Goal: Task Accomplishment & Management: Complete application form

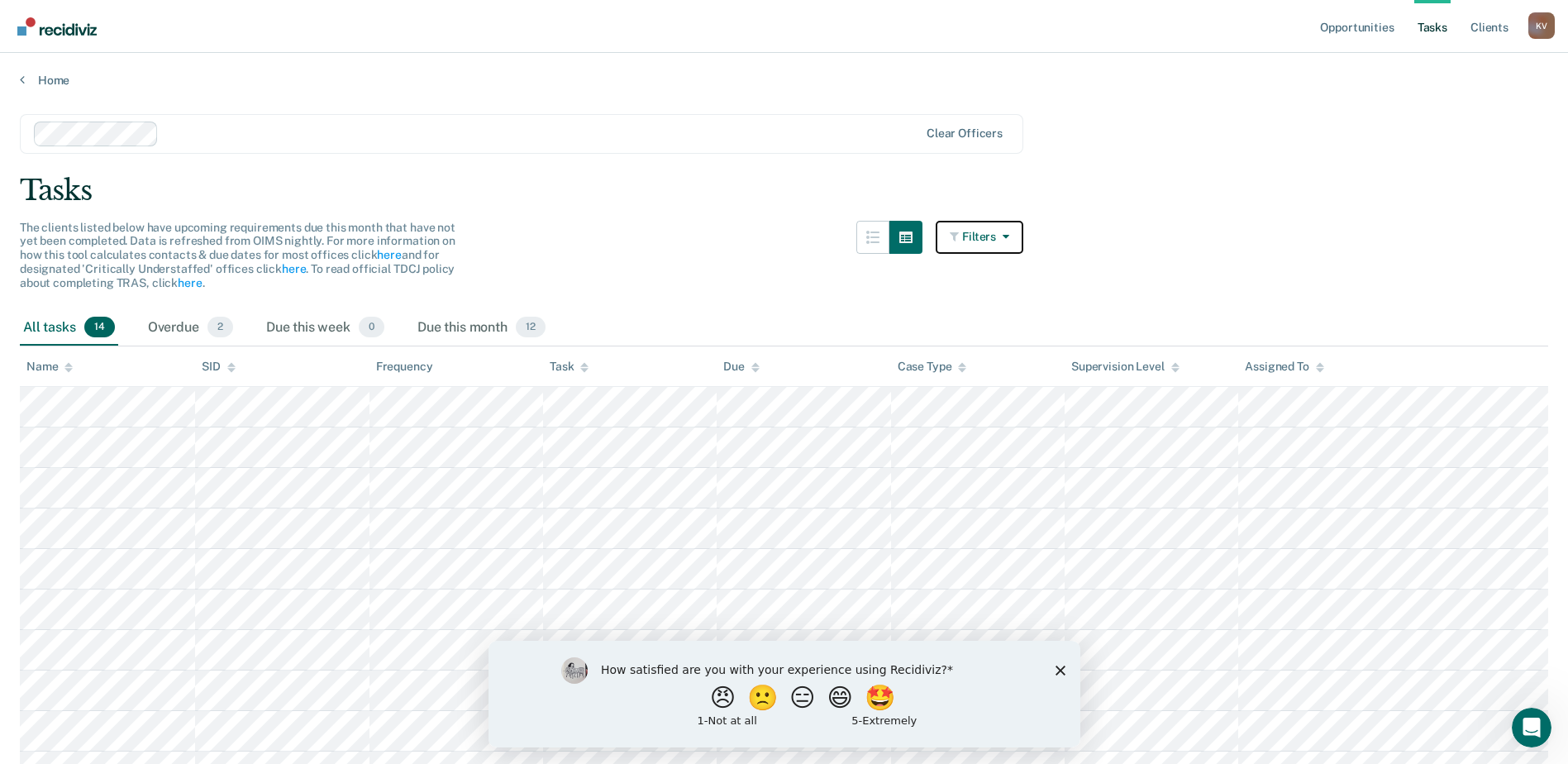
click at [974, 249] on button "Filters" at bounding box center [979, 237] width 88 height 33
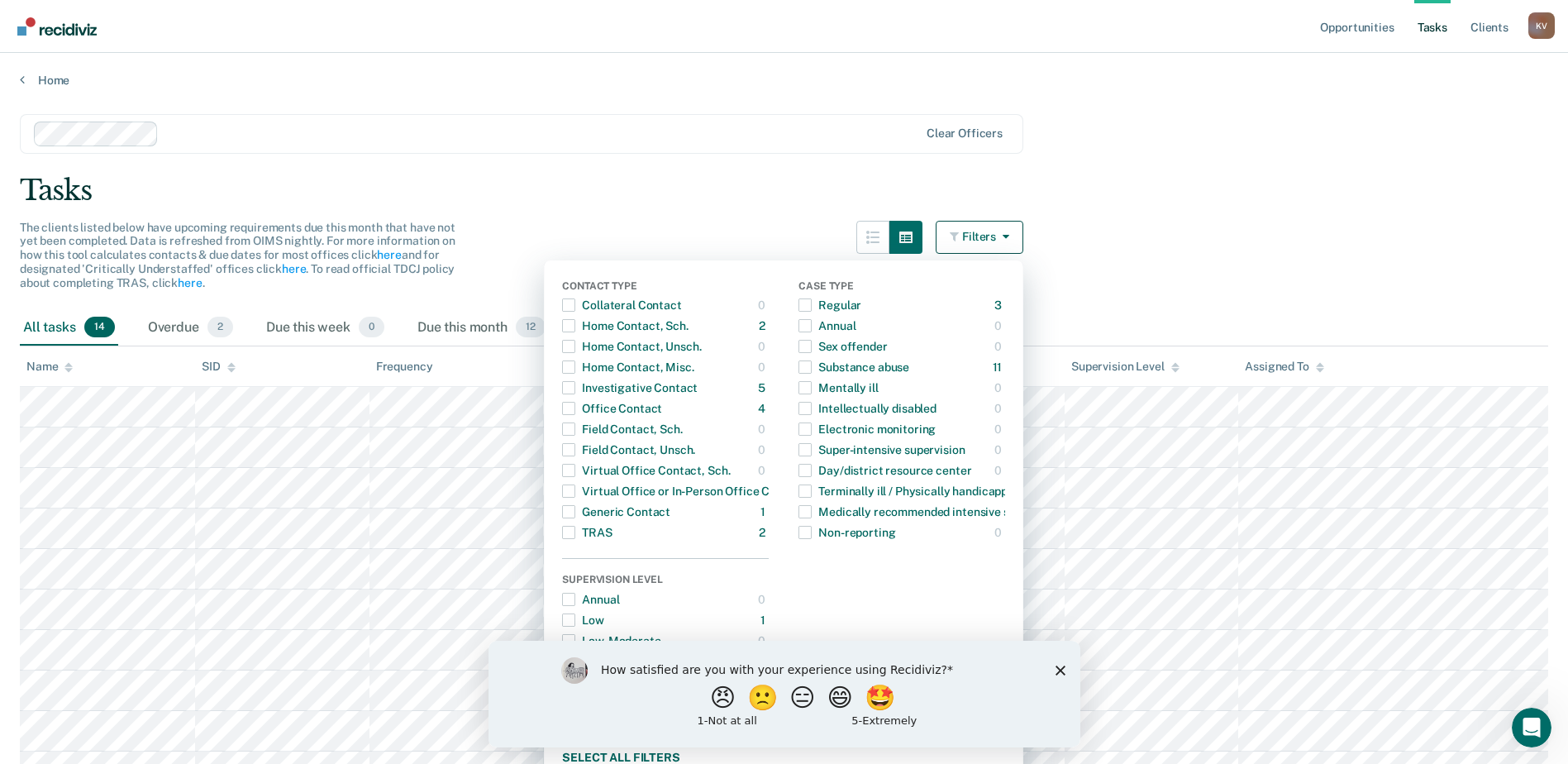
click at [974, 249] on button "Filters" at bounding box center [979, 237] width 88 height 33
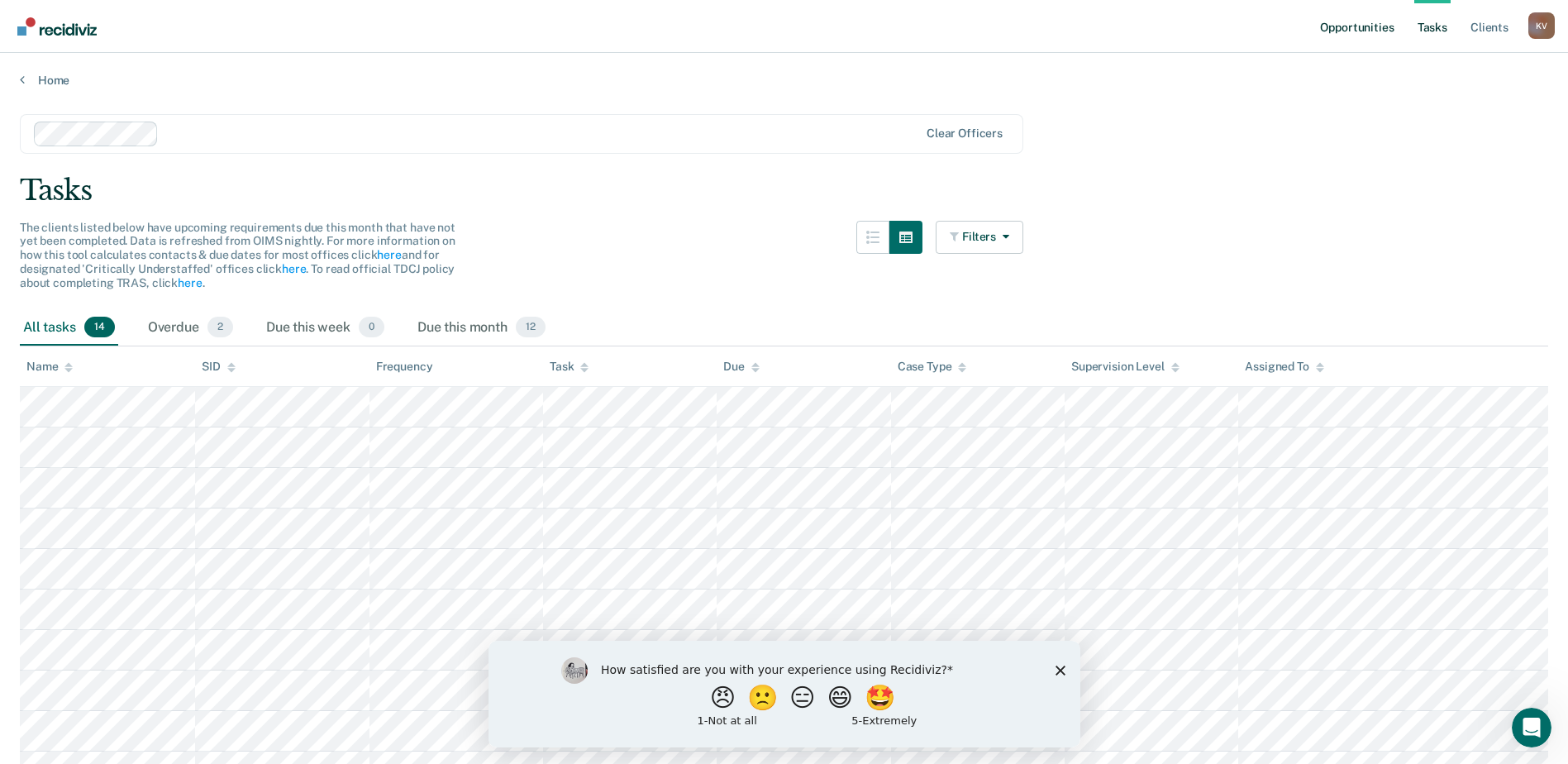
click at [1360, 18] on link "Opportunities" at bounding box center [1356, 26] width 80 height 53
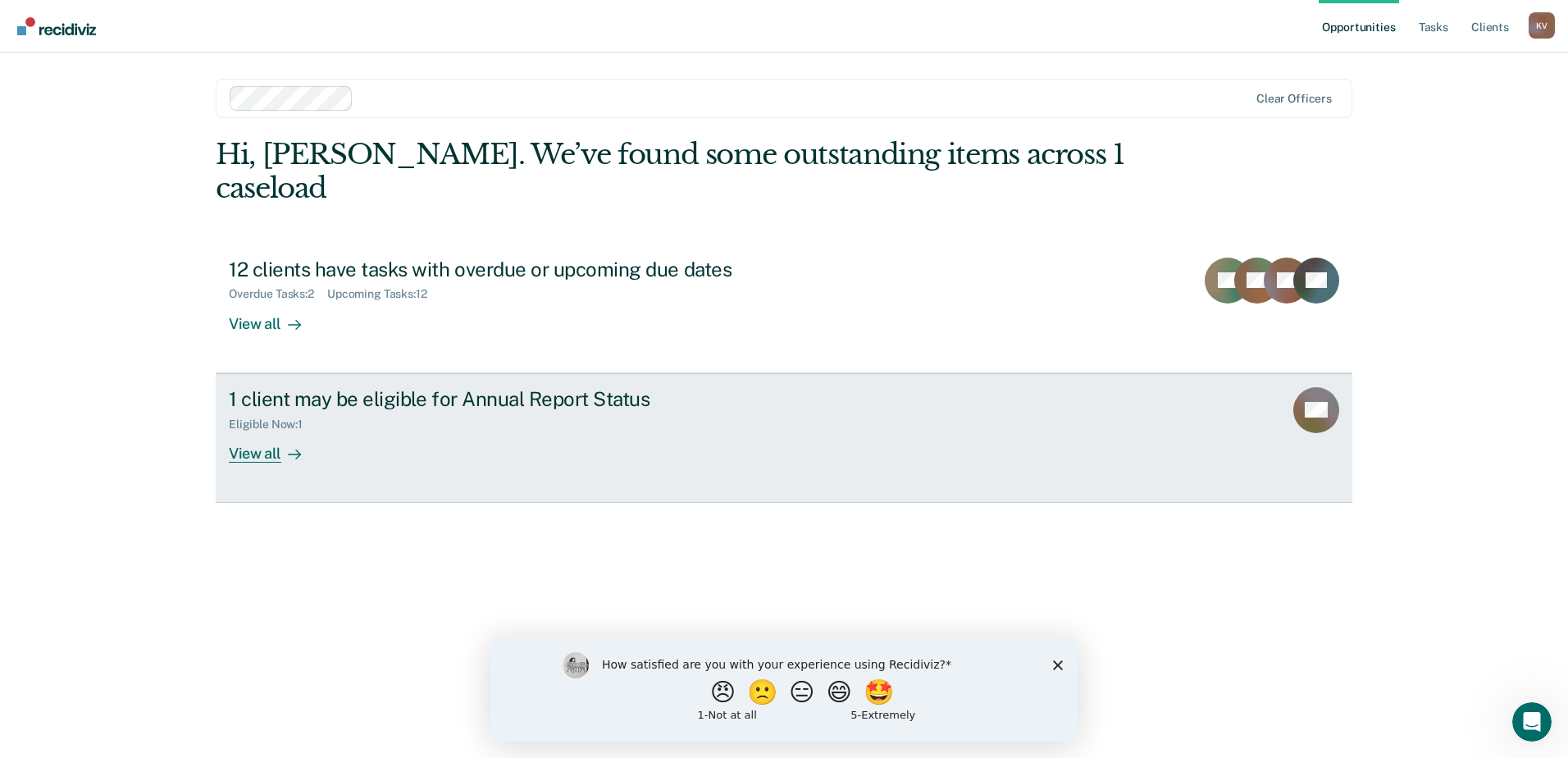
click at [629, 387] on div "1 client may be eligible for Annual Report Status" at bounding box center [516, 399] width 575 height 24
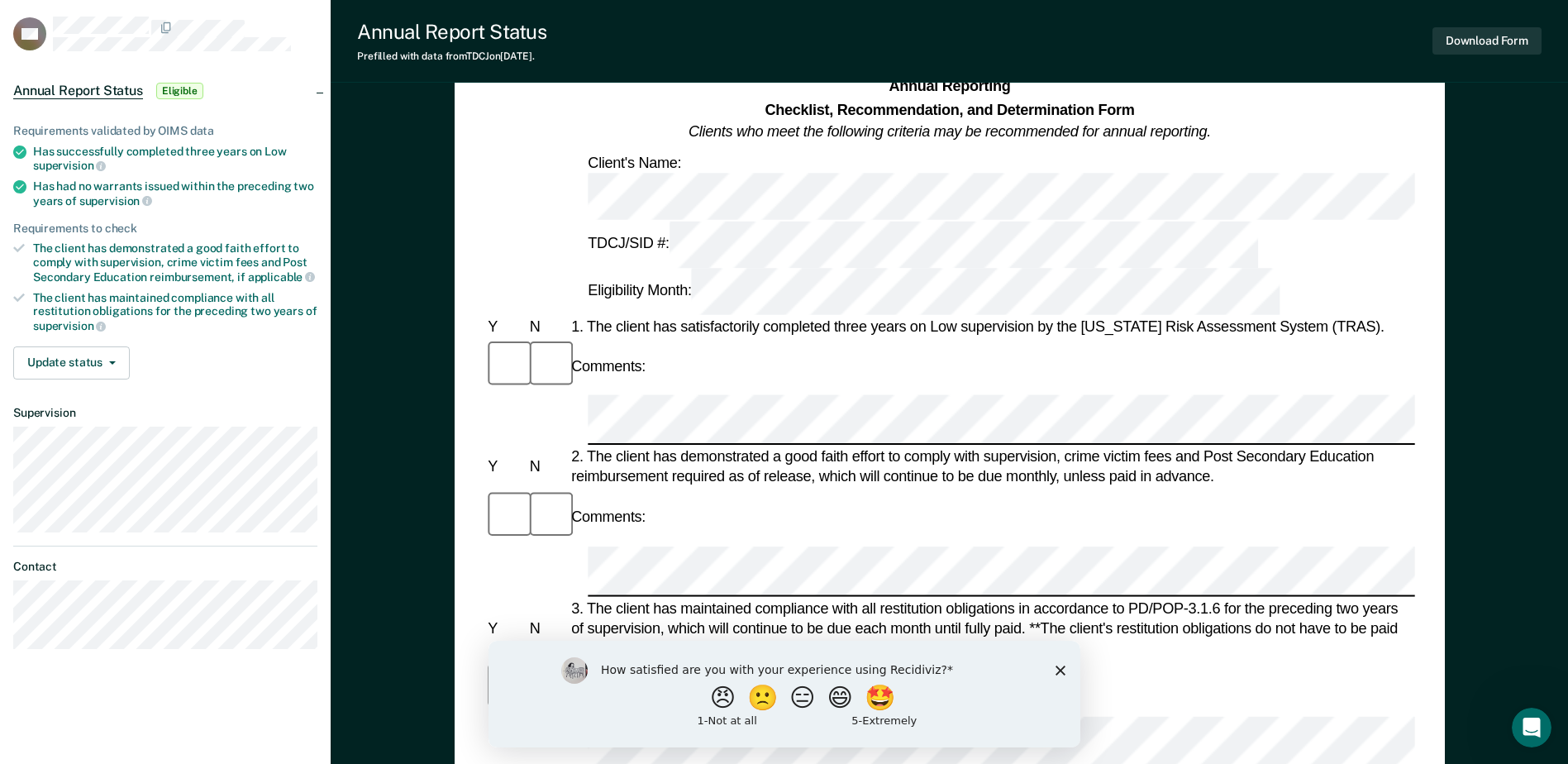
scroll to position [49, 0]
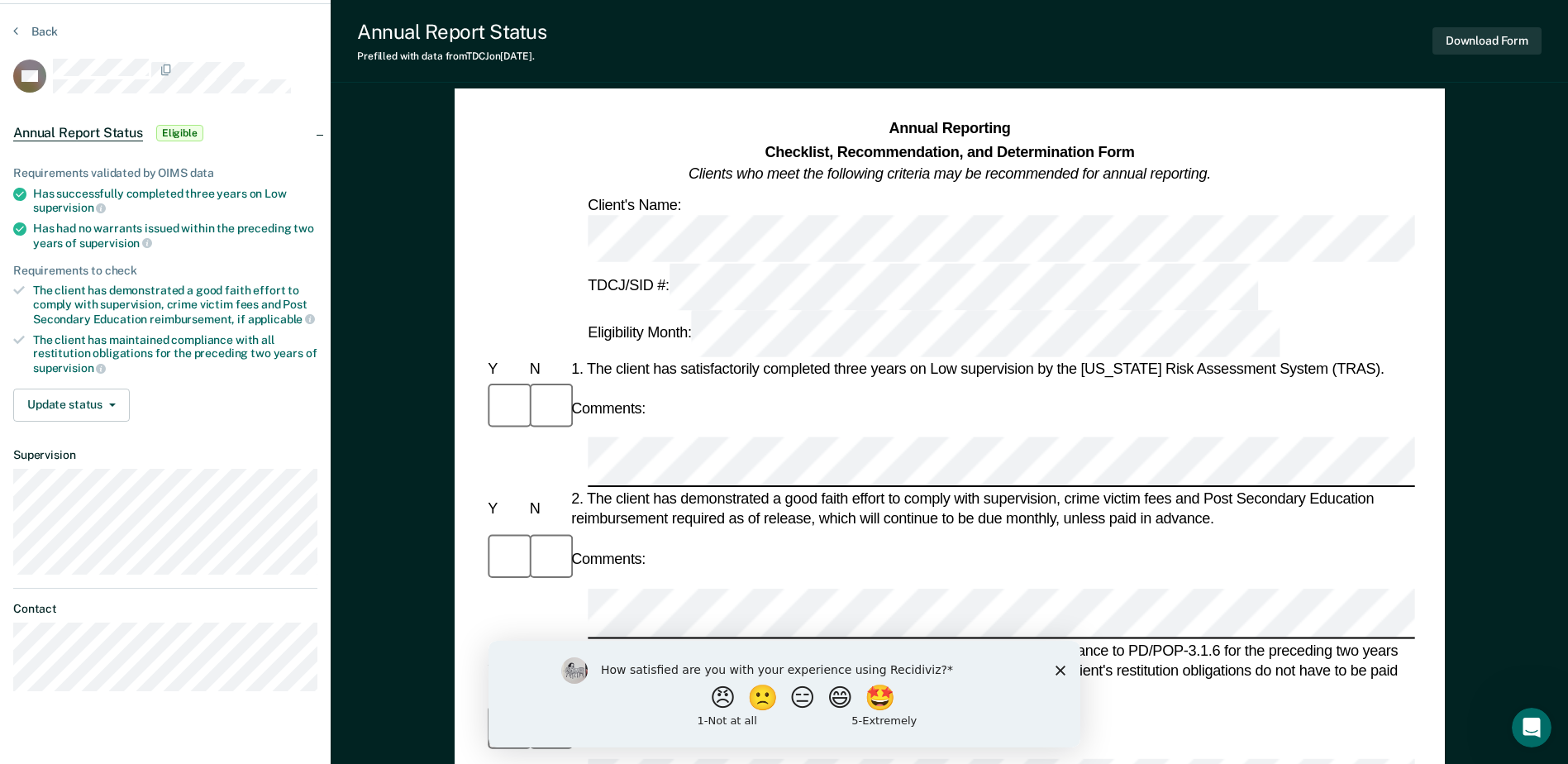
click at [824, 381] on div "Comments:" at bounding box center [949, 407] width 930 height 55
click at [824, 359] on div "1. The client has satisfactorily completed three years on Low supervision by th…" at bounding box center [991, 369] width 847 height 20
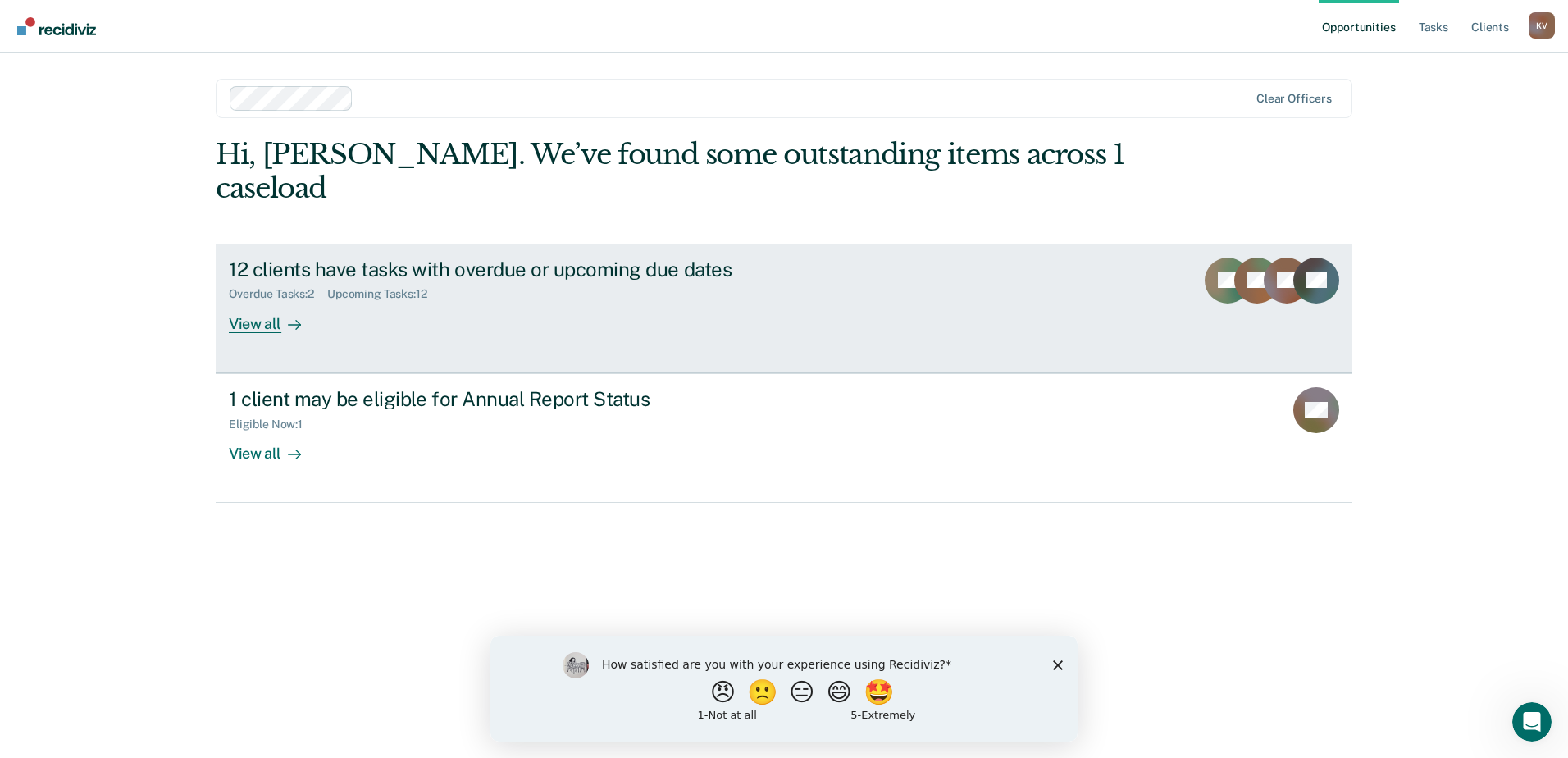
click at [593, 278] on div "12 clients have tasks with overdue or upcoming due dates Overdue Tasks : 2 Upco…" at bounding box center [536, 295] width 615 height 75
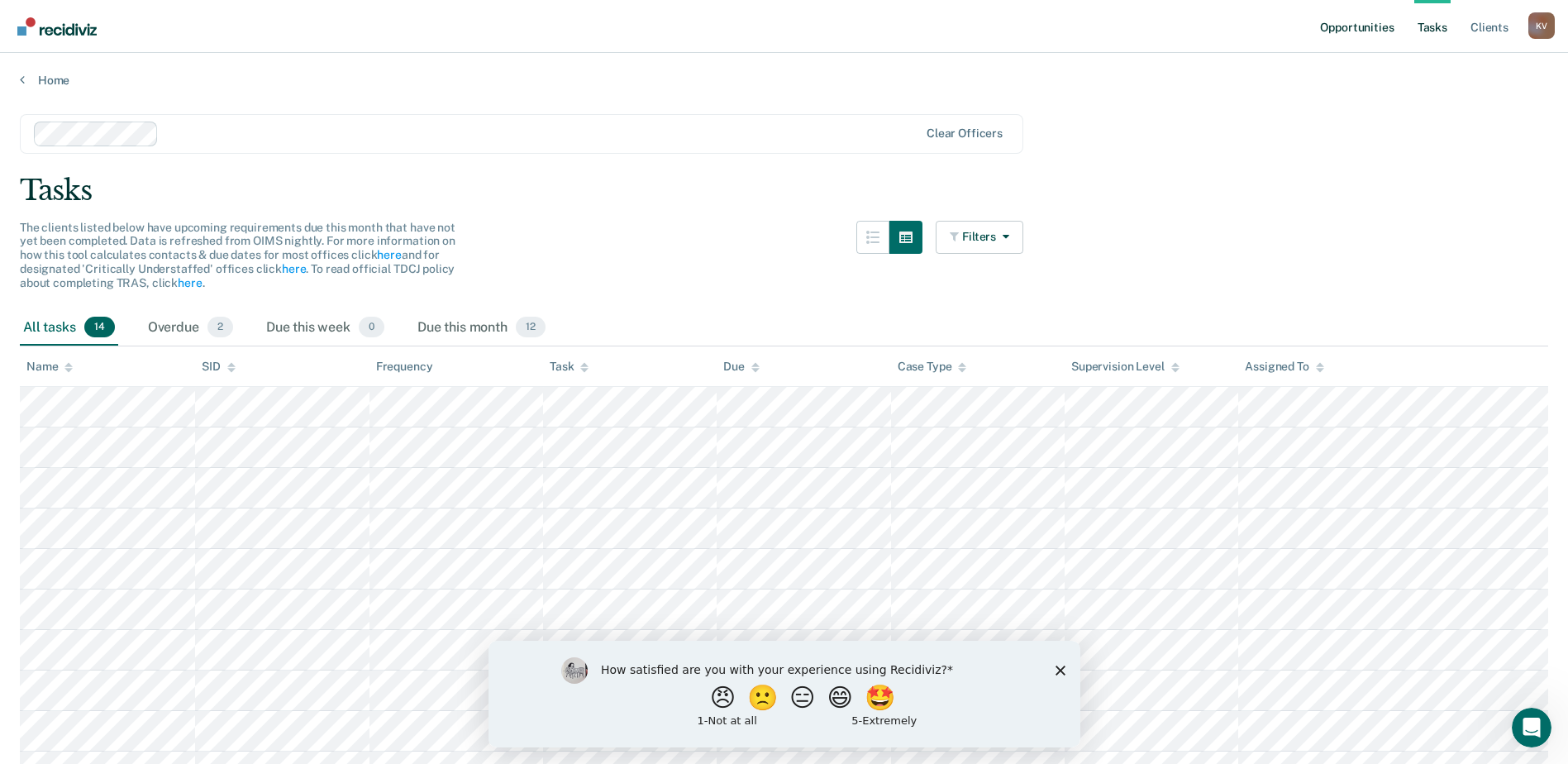
click at [1348, 28] on link "Opportunities" at bounding box center [1356, 26] width 80 height 53
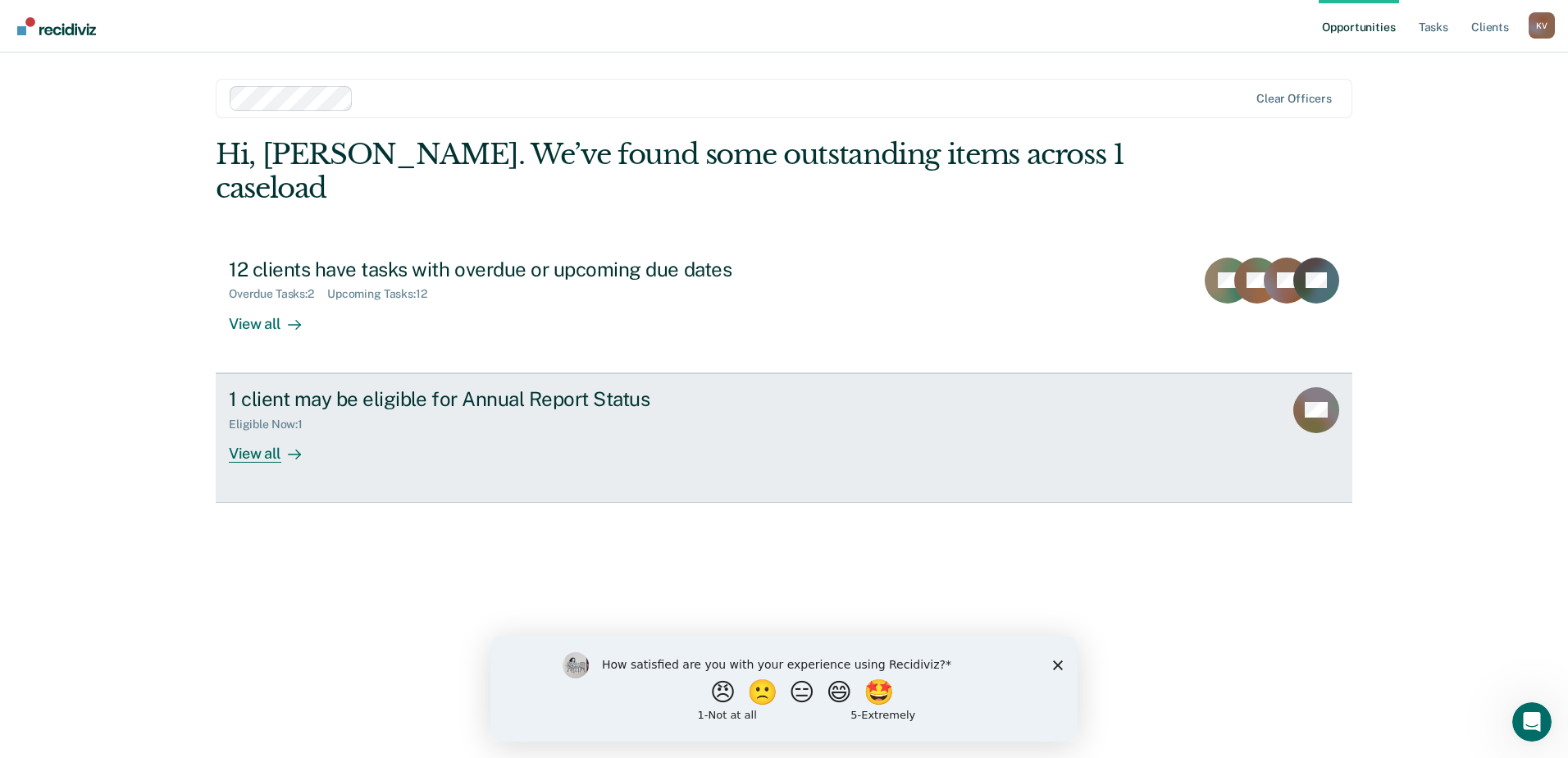
click at [525, 407] on div "1 client may be eligible for Annual Report Status Eligible Now : 1 View all" at bounding box center [536, 425] width 615 height 75
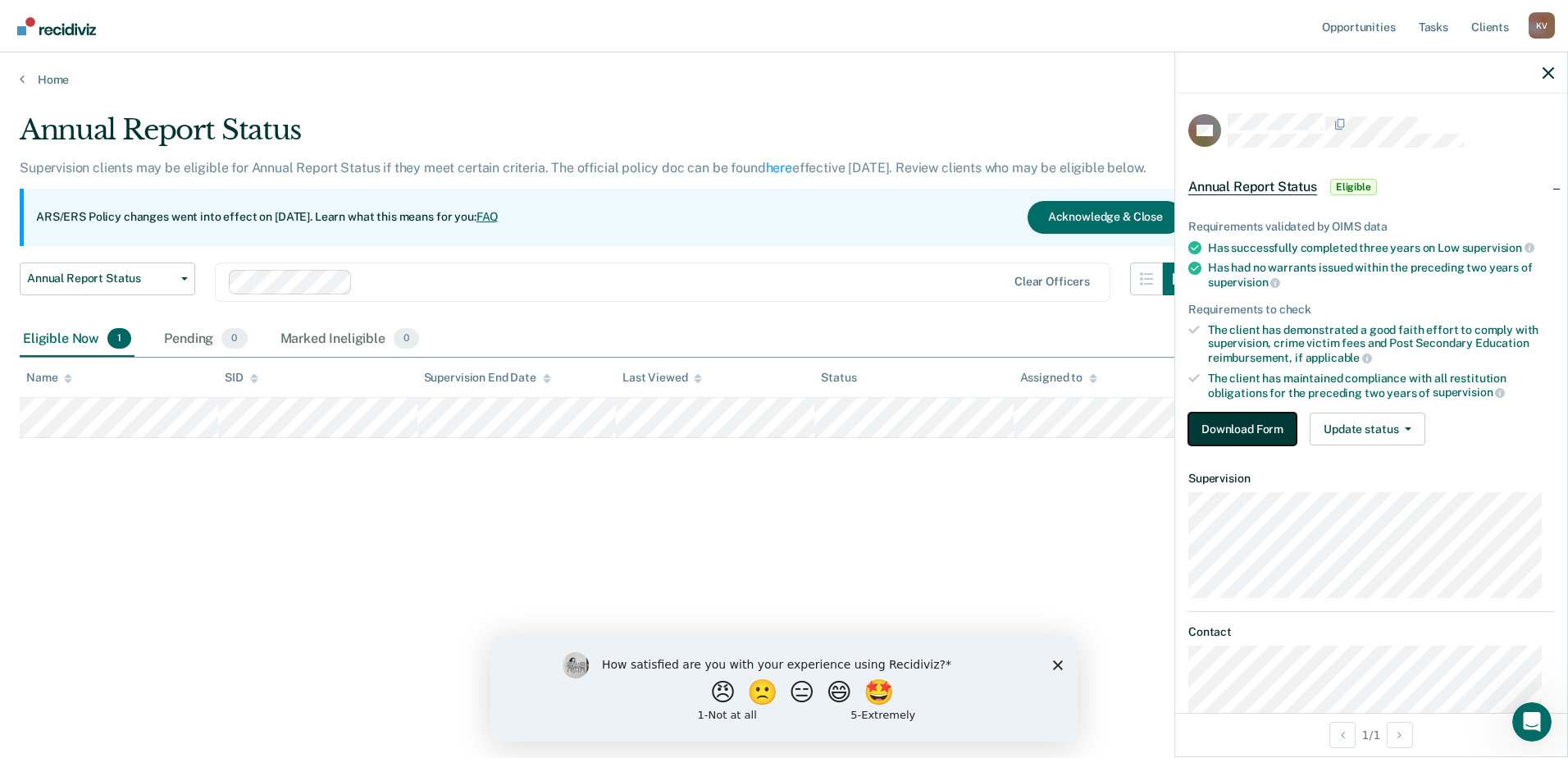
click at [1256, 429] on button "Download Form" at bounding box center [1242, 429] width 108 height 33
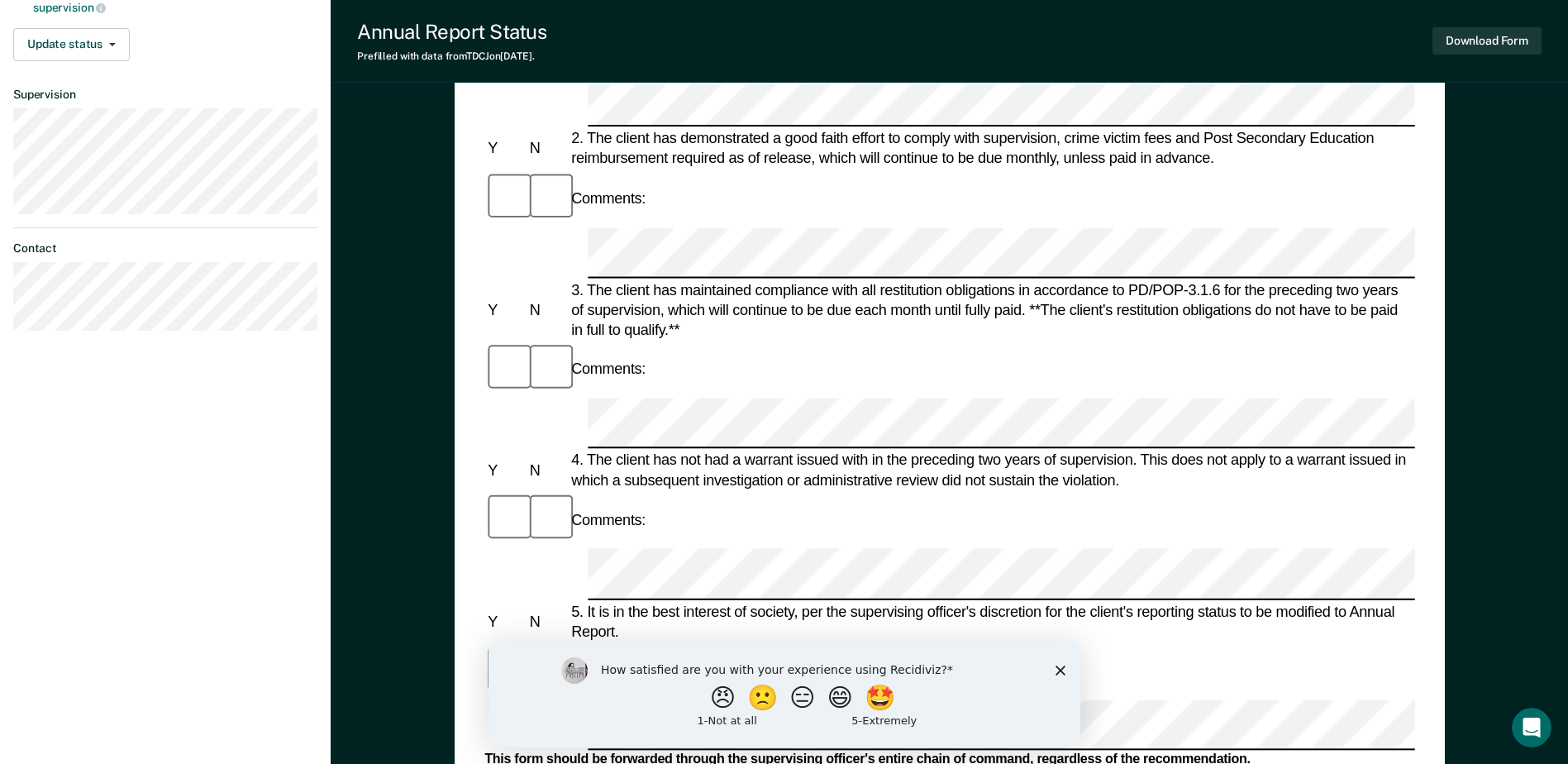
scroll to position [413, 0]
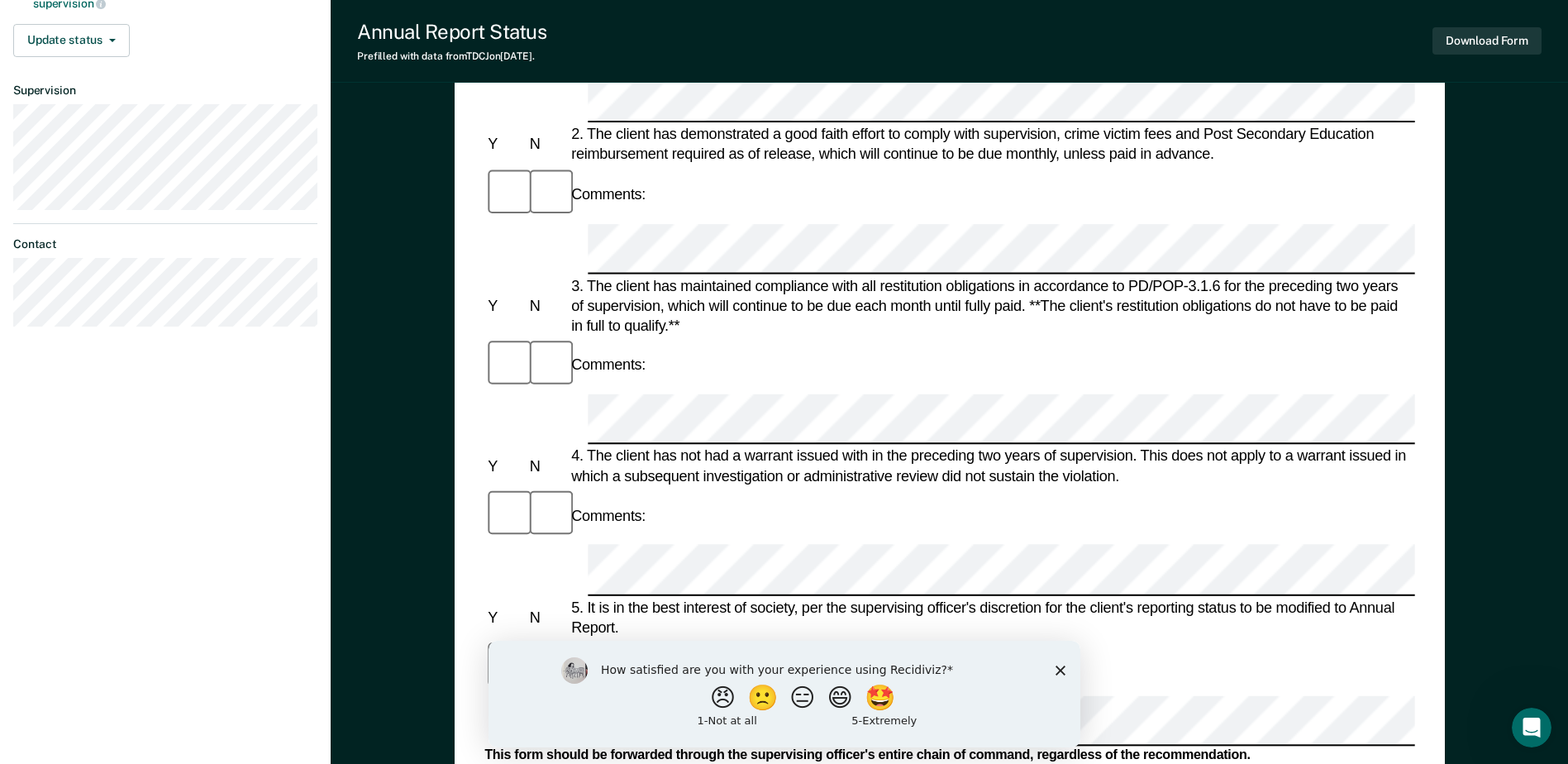
click at [1052, 662] on div "How satisfied are you with your experience using Recidiviz? 😠 🙁 😑 😄 🤩 1 - Not a…" at bounding box center [784, 693] width 592 height 107
click at [1066, 668] on div "How satisfied are you with your experience using Recidiviz? 😠 🙁 😑 😄 🤩 1 - Not a…" at bounding box center [784, 693] width 592 height 107
click at [1061, 673] on icon "Close survey" at bounding box center [1060, 670] width 10 height 10
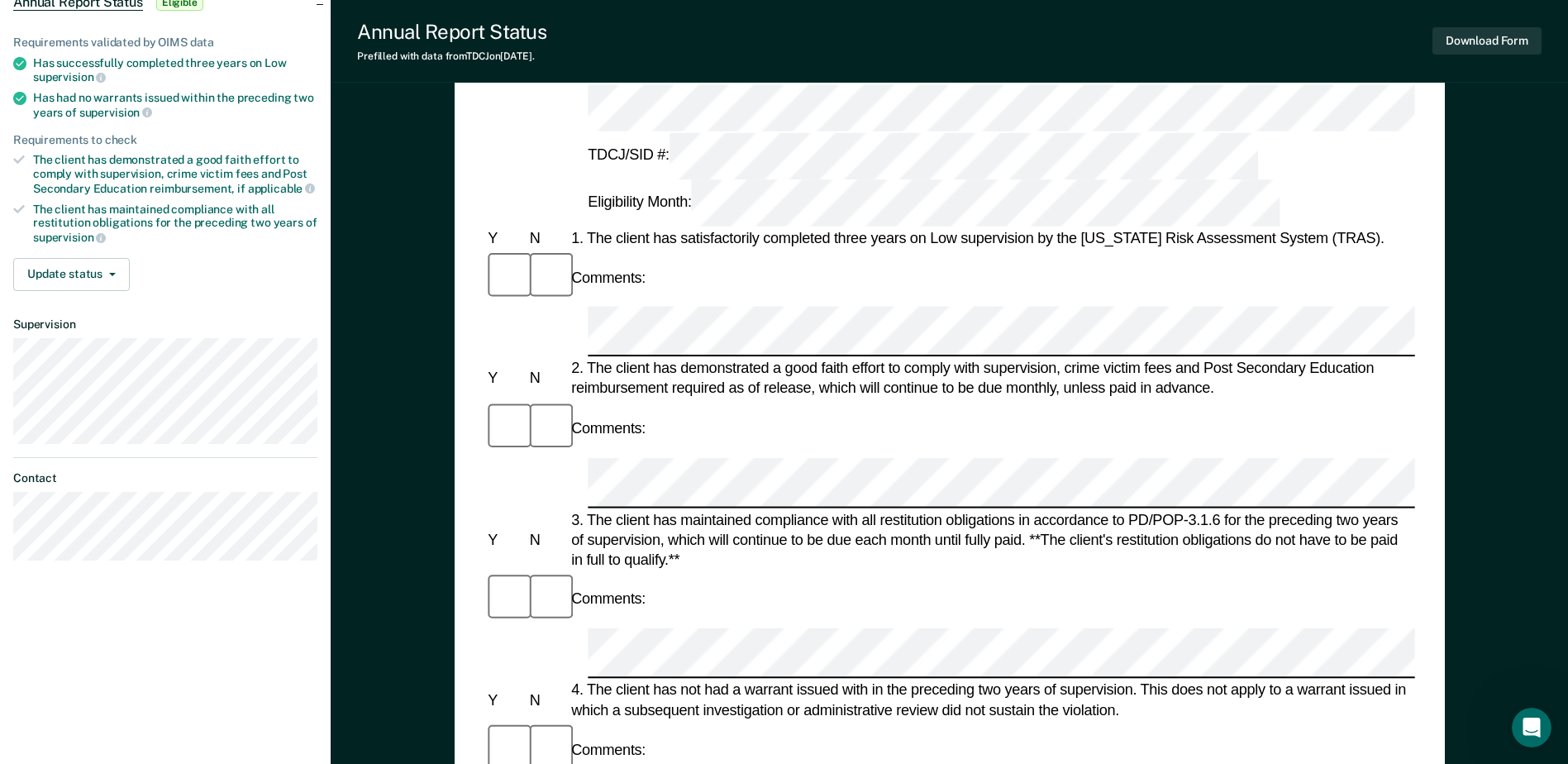
scroll to position [0, 0]
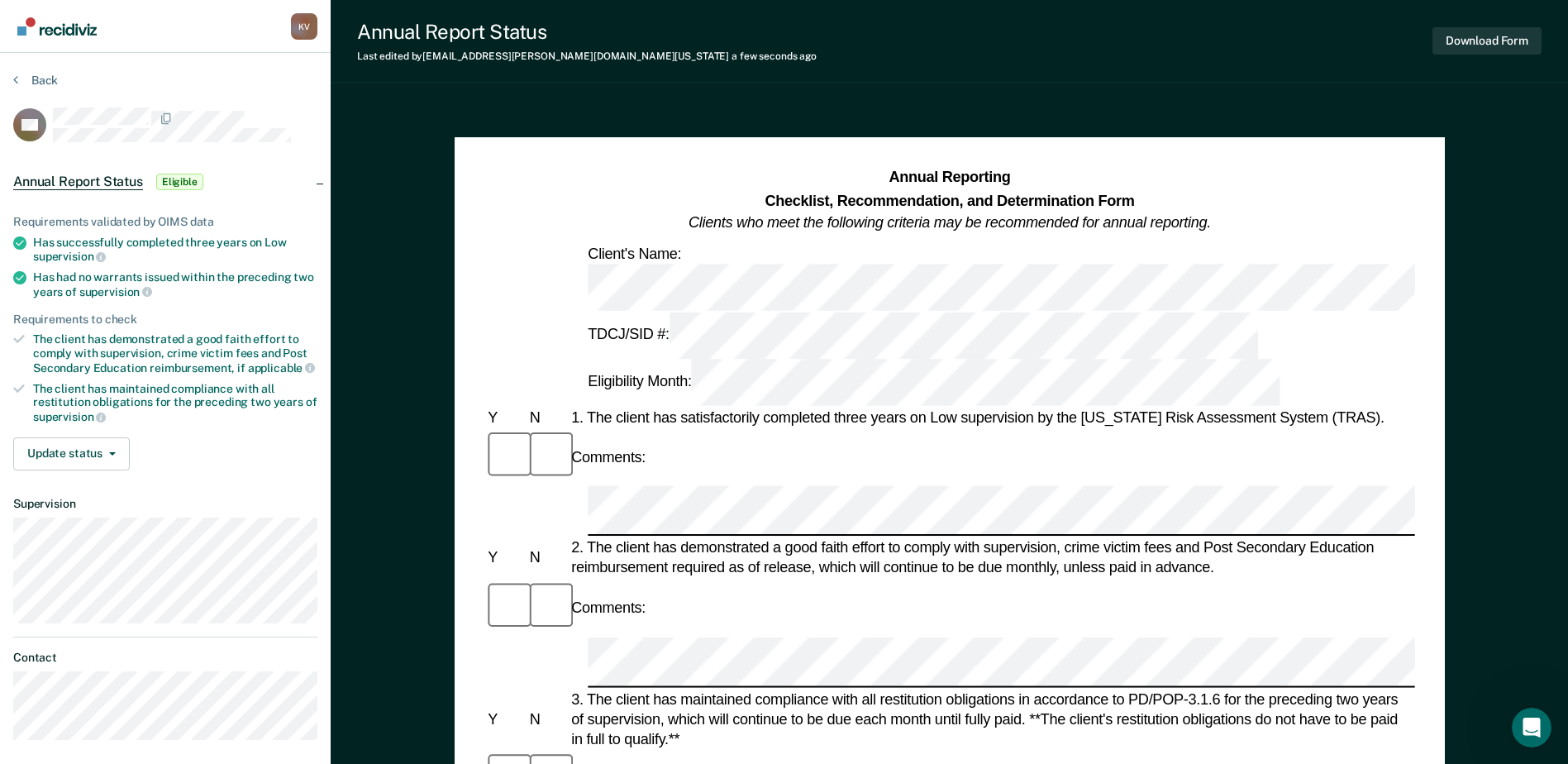
click at [660, 538] on div "2. The client has demonstrated a good faith effort to comply with supervision, …" at bounding box center [991, 558] width 847 height 40
click at [186, 180] on span "Eligible" at bounding box center [180, 182] width 47 height 17
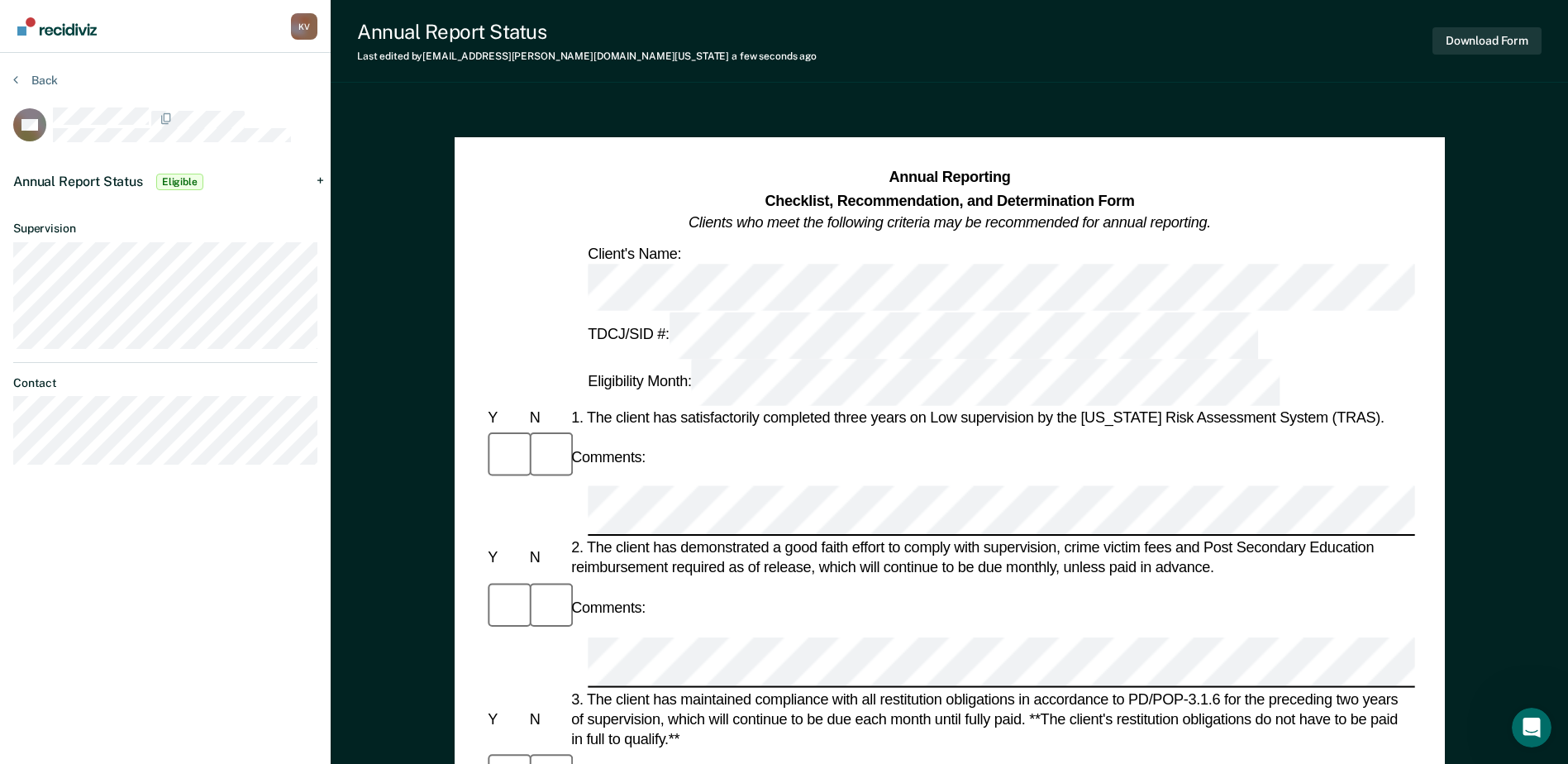
click at [186, 181] on span "Eligible" at bounding box center [180, 182] width 47 height 17
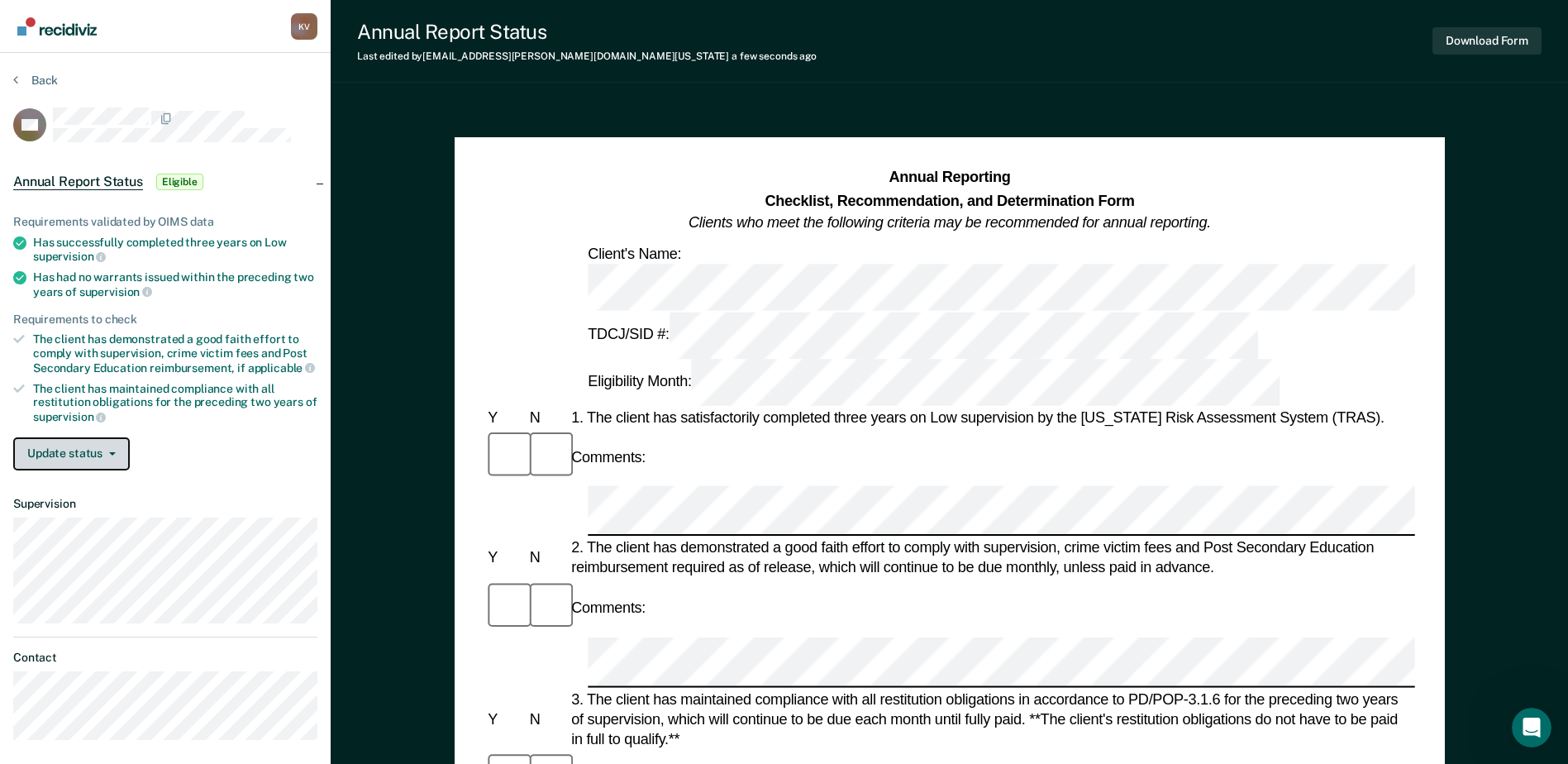
click at [83, 458] on button "Update status" at bounding box center [71, 453] width 117 height 33
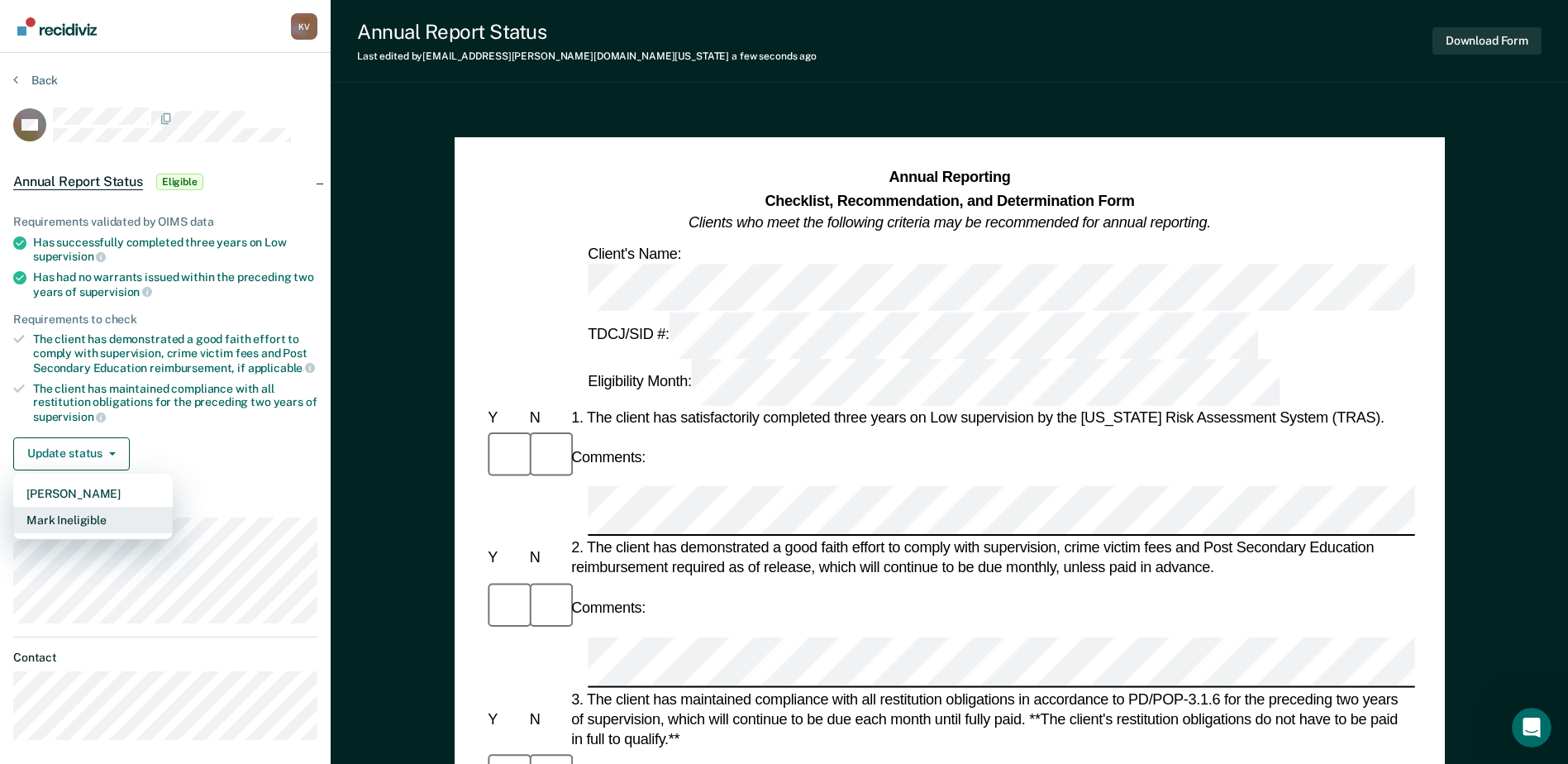
click at [82, 523] on button "Mark Ineligible" at bounding box center [93, 520] width 160 height 27
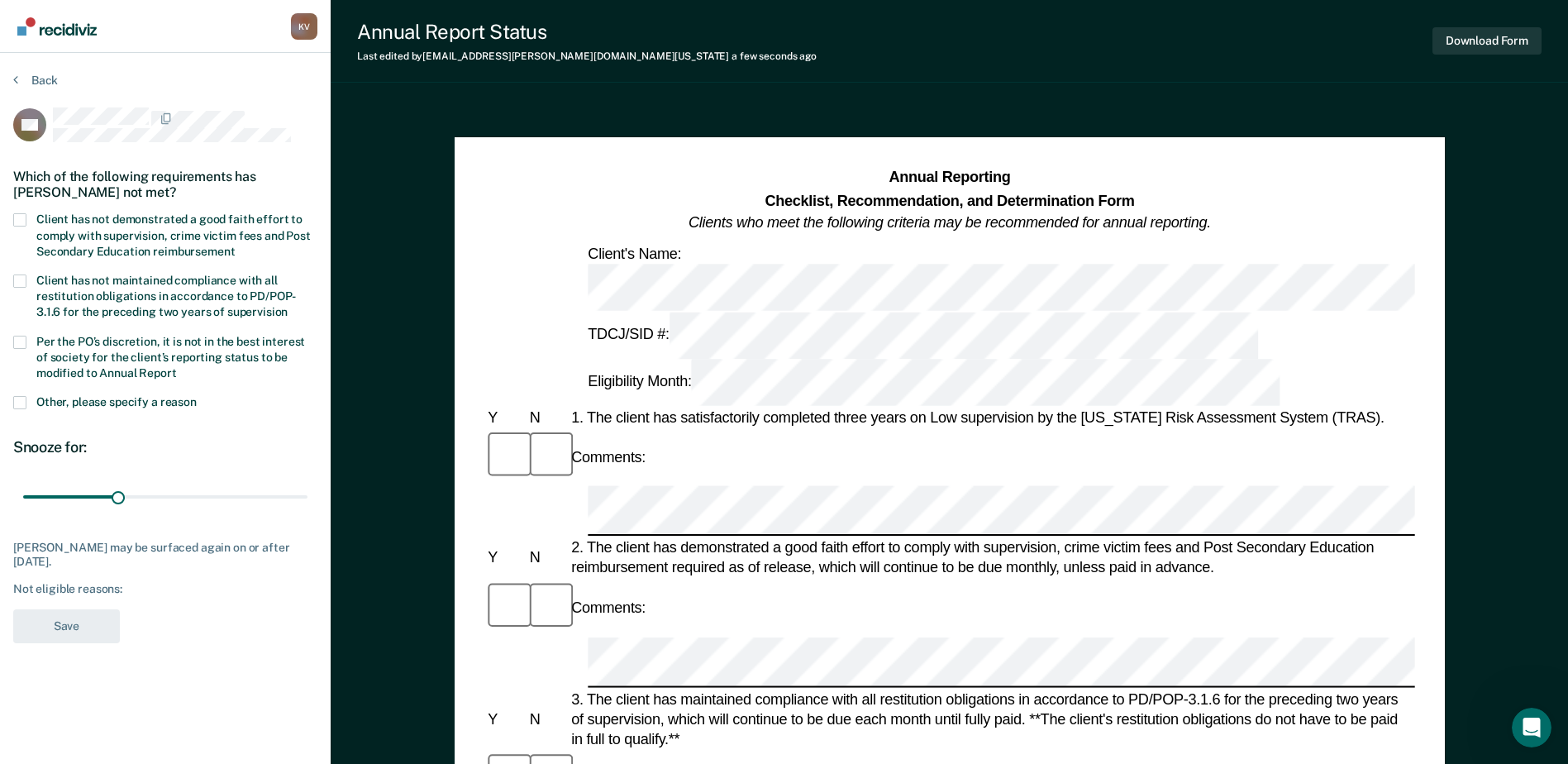
click at [22, 396] on span at bounding box center [19, 402] width 13 height 13
click at [197, 396] on input "Other, please specify a reason" at bounding box center [197, 396] width 0 height 0
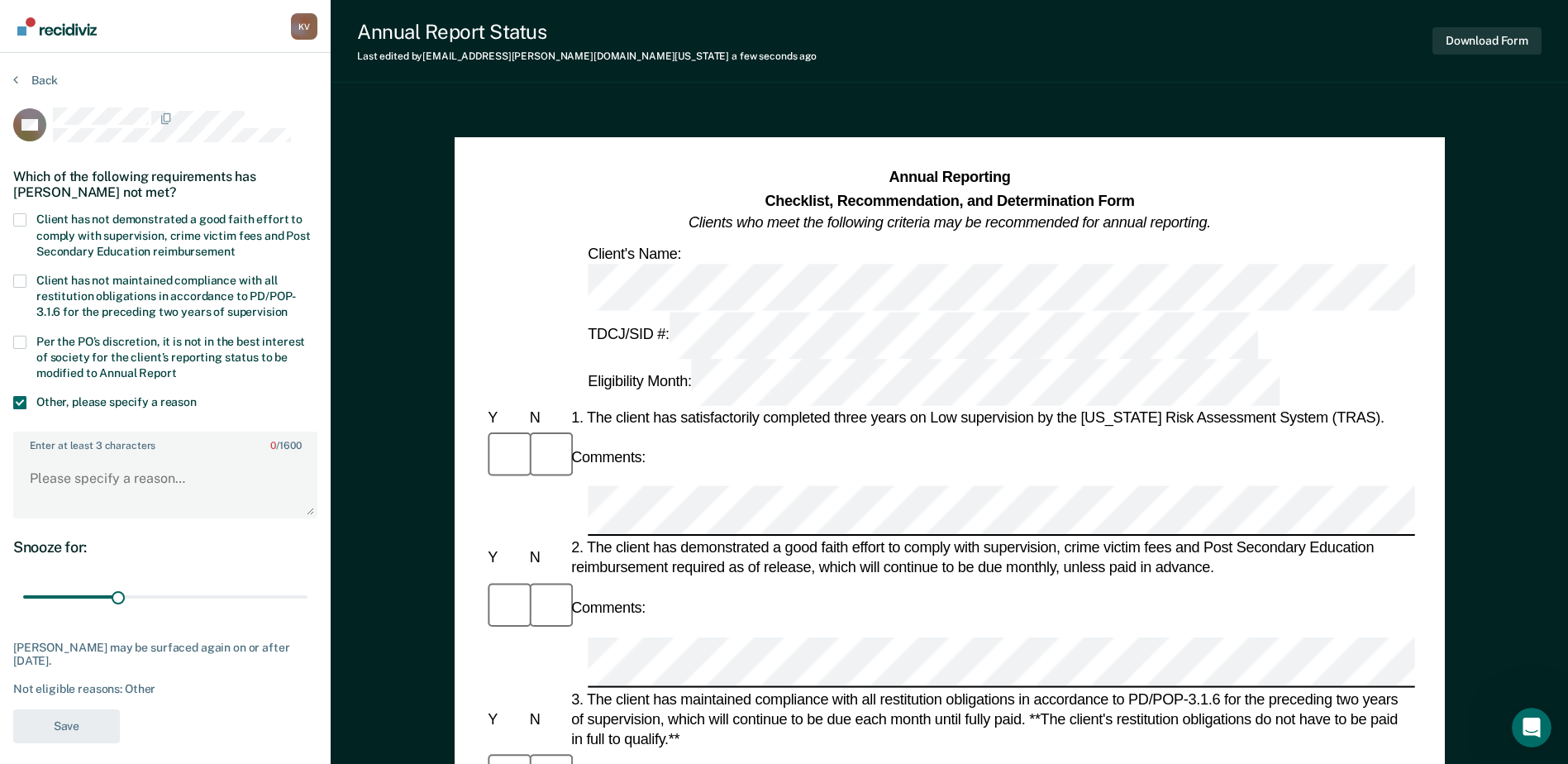
click at [651, 176] on div "Annual Reporting Checklist, Recommendation, and Determination Form Clients who …" at bounding box center [949, 201] width 930 height 68
click at [837, 200] on strong "Checklist, Recommendation, and Determination Form" at bounding box center [949, 200] width 369 height 17
click at [800, 204] on strong "Checklist, Recommendation, and Determination Form" at bounding box center [949, 200] width 369 height 17
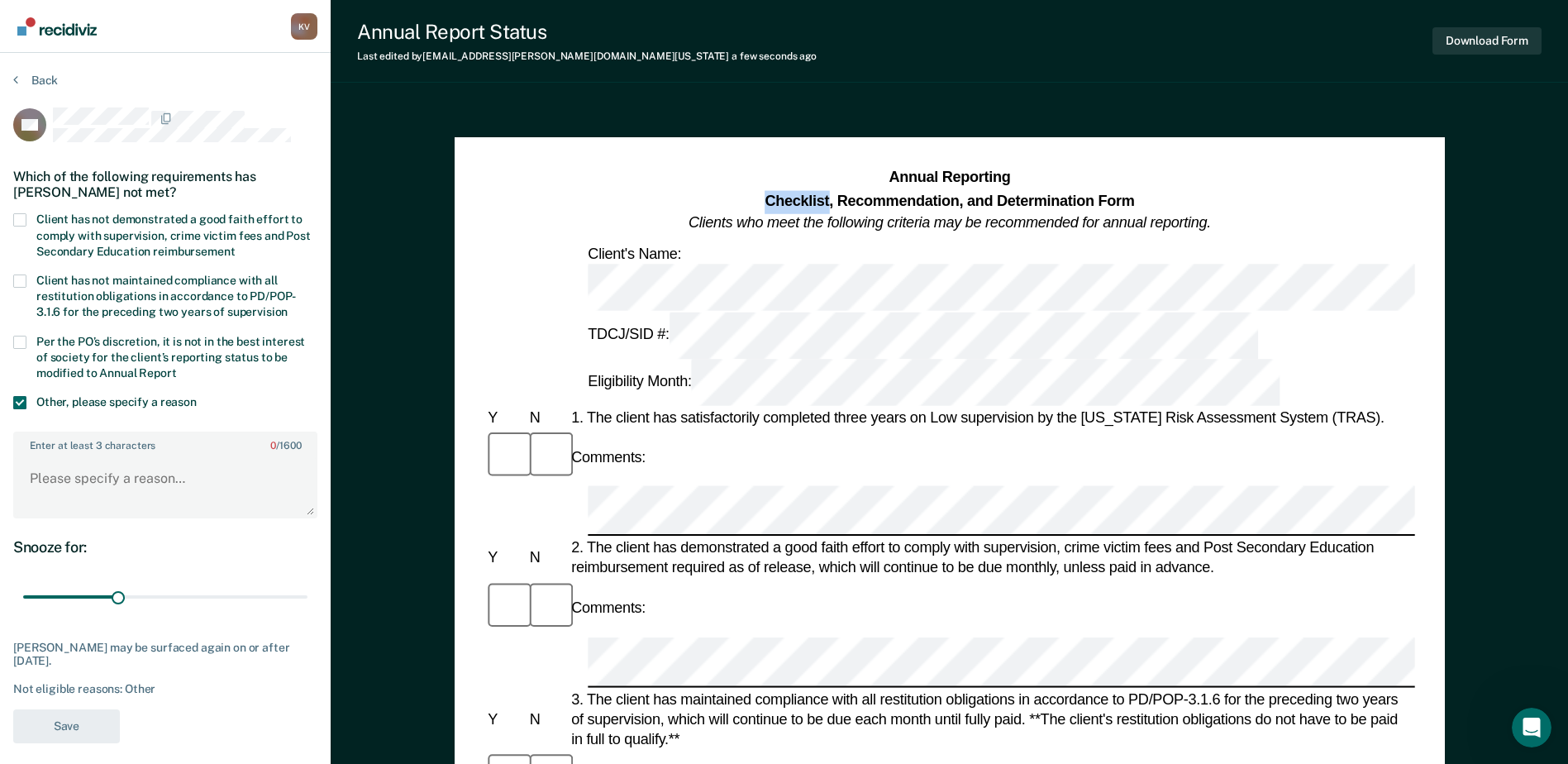
click at [799, 202] on strong "Checklist, Recommendation, and Determination Form" at bounding box center [949, 200] width 369 height 17
drag, startPoint x: 799, startPoint y: 202, endPoint x: 784, endPoint y: 207, distance: 15.8
click at [784, 207] on strong "Checklist, Recommendation, and Determination Form" at bounding box center [949, 200] width 369 height 17
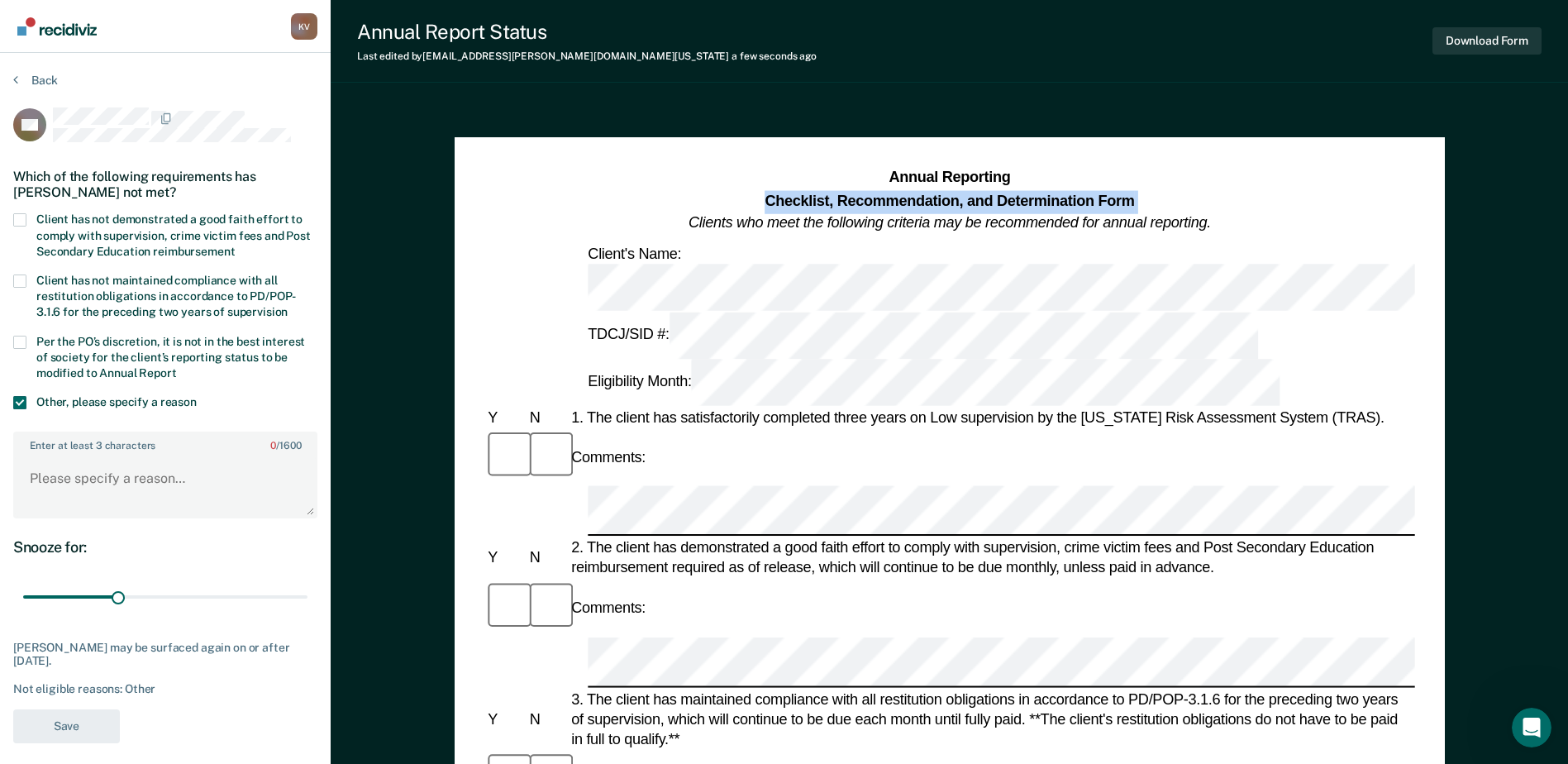
click at [784, 207] on strong "Checklist, Recommendation, and Determination Form" at bounding box center [949, 200] width 369 height 17
drag, startPoint x: 784, startPoint y: 207, endPoint x: 774, endPoint y: 212, distance: 11.2
click at [774, 212] on h1 "Annual Reporting Checklist, Recommendation, and Determination Form Clients who …" at bounding box center [949, 201] width 522 height 68
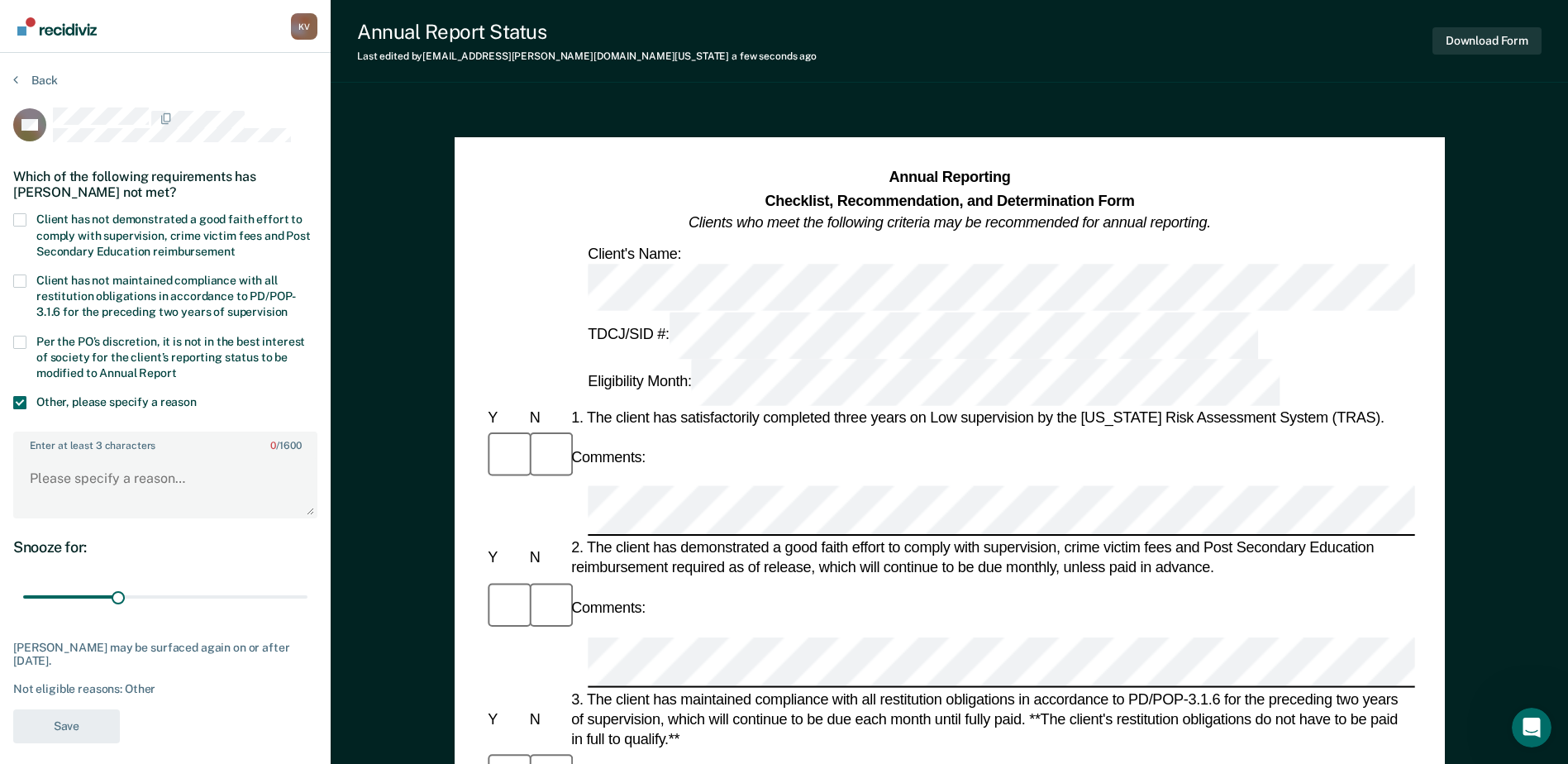
click at [786, 200] on strong "Checklist, Recommendation, and Determination Form" at bounding box center [949, 200] width 369 height 17
click at [922, 175] on strong "Annual Reporting" at bounding box center [949, 178] width 122 height 17
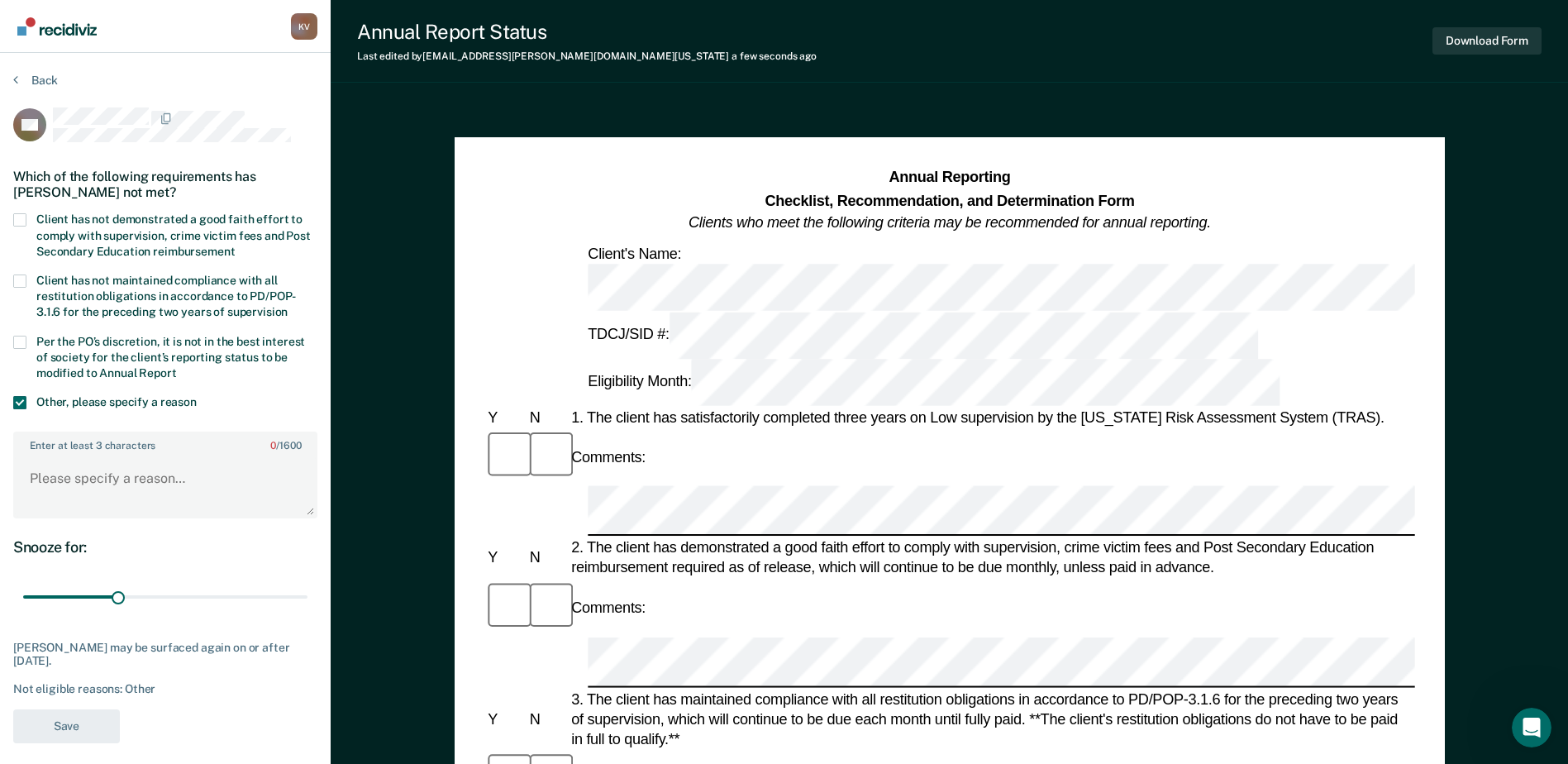
drag, startPoint x: 922, startPoint y: 175, endPoint x: 810, endPoint y: 201, distance: 115.0
click at [810, 201] on strong "Checklist, Recommendation, and Determination Form" at bounding box center [949, 200] width 369 height 17
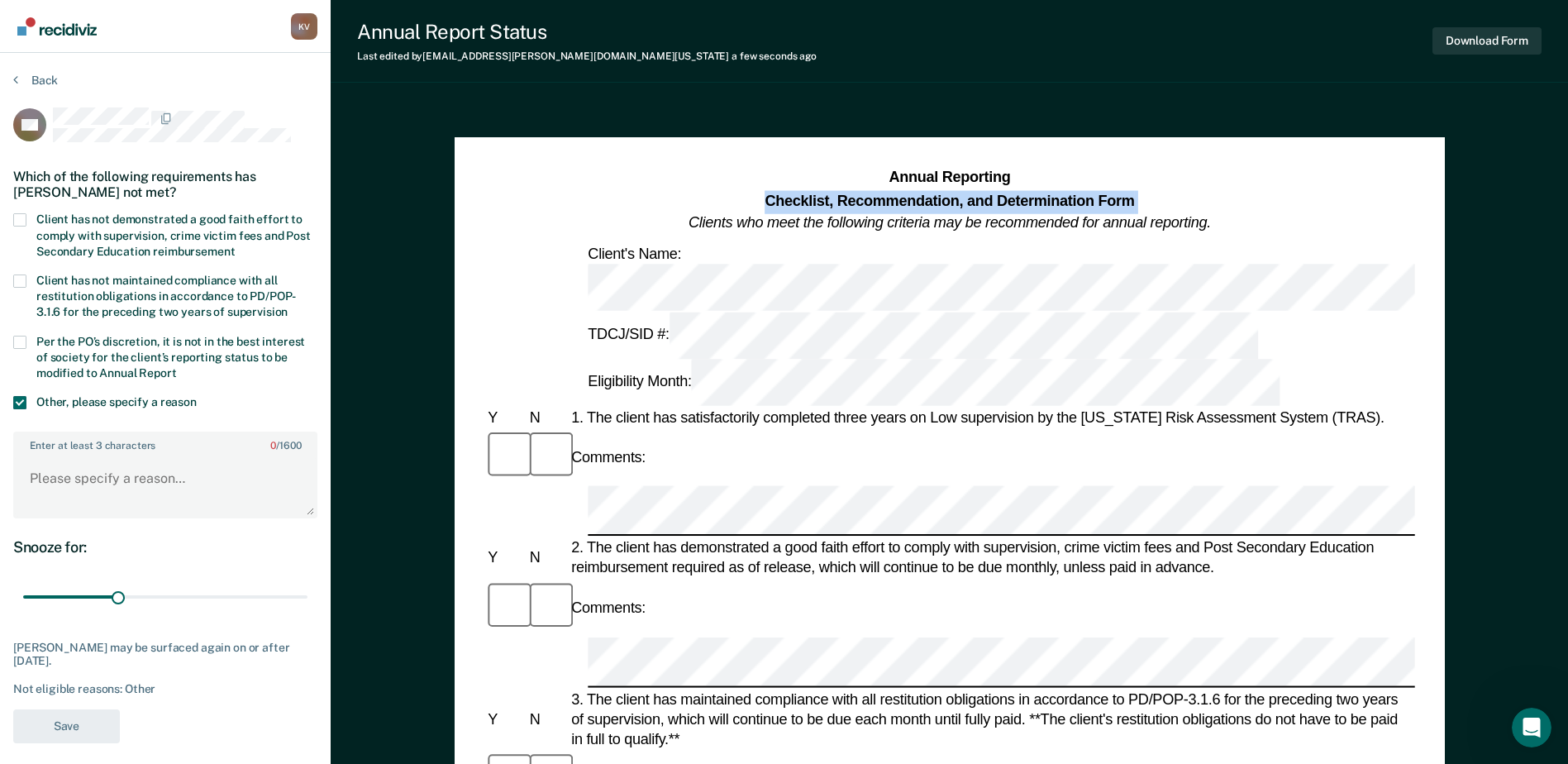
click at [810, 200] on strong "Checklist, Recommendation, and Determination Form" at bounding box center [949, 200] width 369 height 17
click at [812, 200] on strong "Checklist, Recommendation, and Determination Form" at bounding box center [949, 200] width 369 height 17
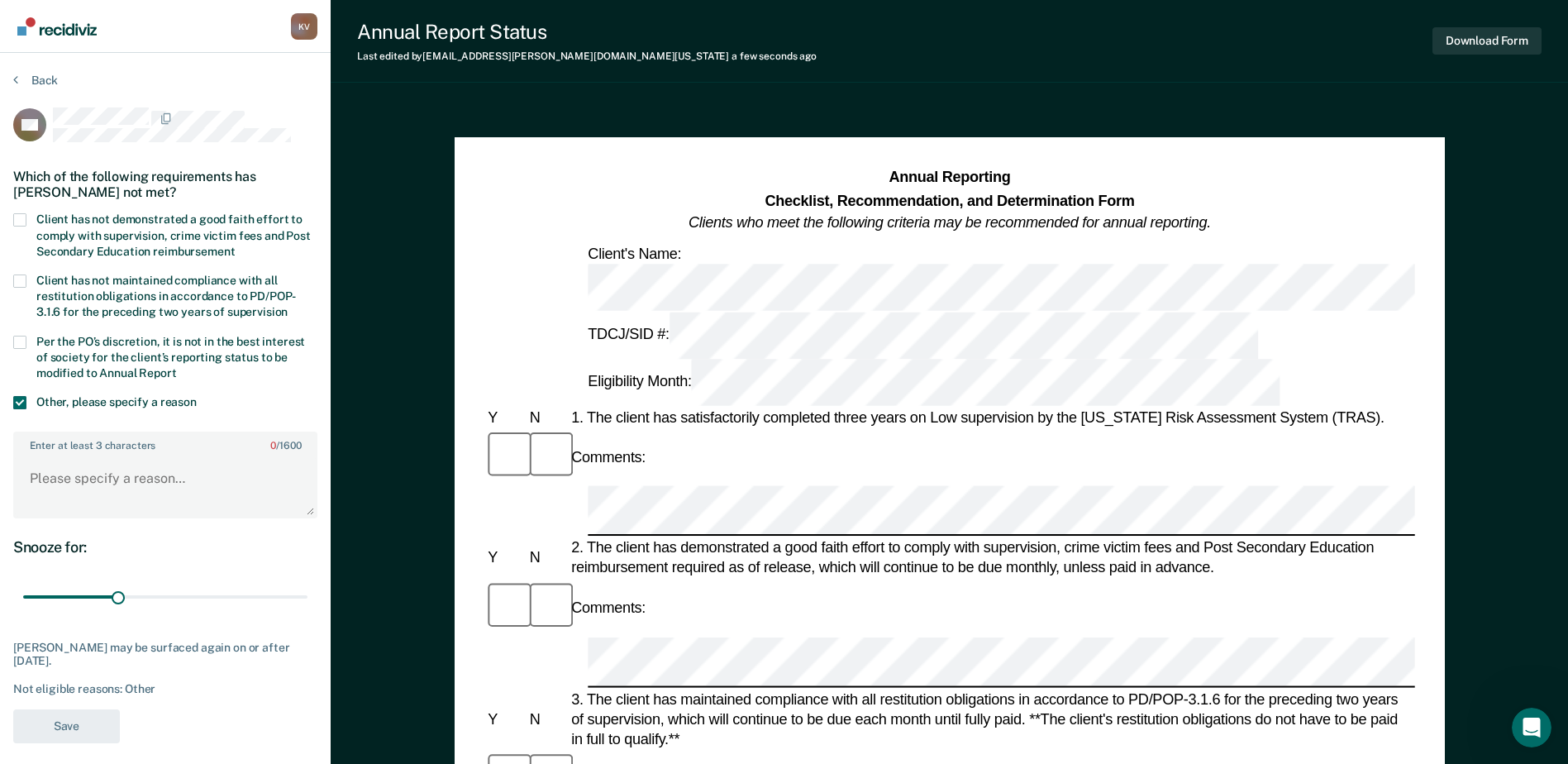
click at [864, 200] on strong "Checklist, Recommendation, and Determination Form" at bounding box center [949, 200] width 369 height 17
click at [866, 200] on strong "Checklist, Recommendation, and Determination Form" at bounding box center [949, 200] width 369 height 17
drag, startPoint x: 866, startPoint y: 200, endPoint x: 803, endPoint y: 205, distance: 63.2
click at [803, 205] on strong "Checklist, Recommendation, and Determination Form" at bounding box center [949, 200] width 369 height 17
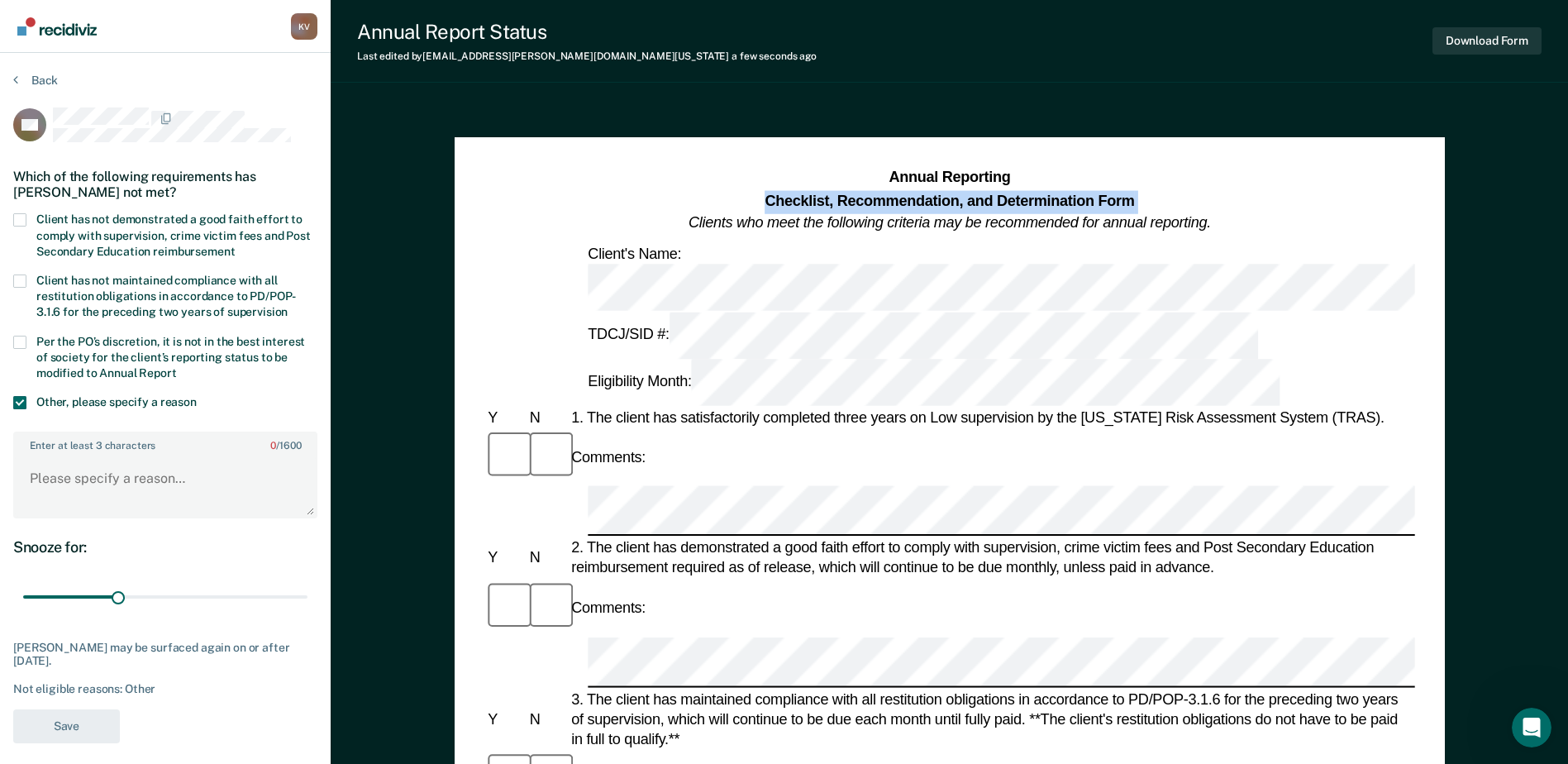
click at [803, 205] on strong "Checklist, Recommendation, and Determination Form" at bounding box center [949, 200] width 369 height 17
drag, startPoint x: 803, startPoint y: 205, endPoint x: 703, endPoint y: 205, distance: 100.0
click at [703, 205] on h1 "Annual Reporting Checklist, Recommendation, and Determination Form Clients who …" at bounding box center [949, 201] width 522 height 68
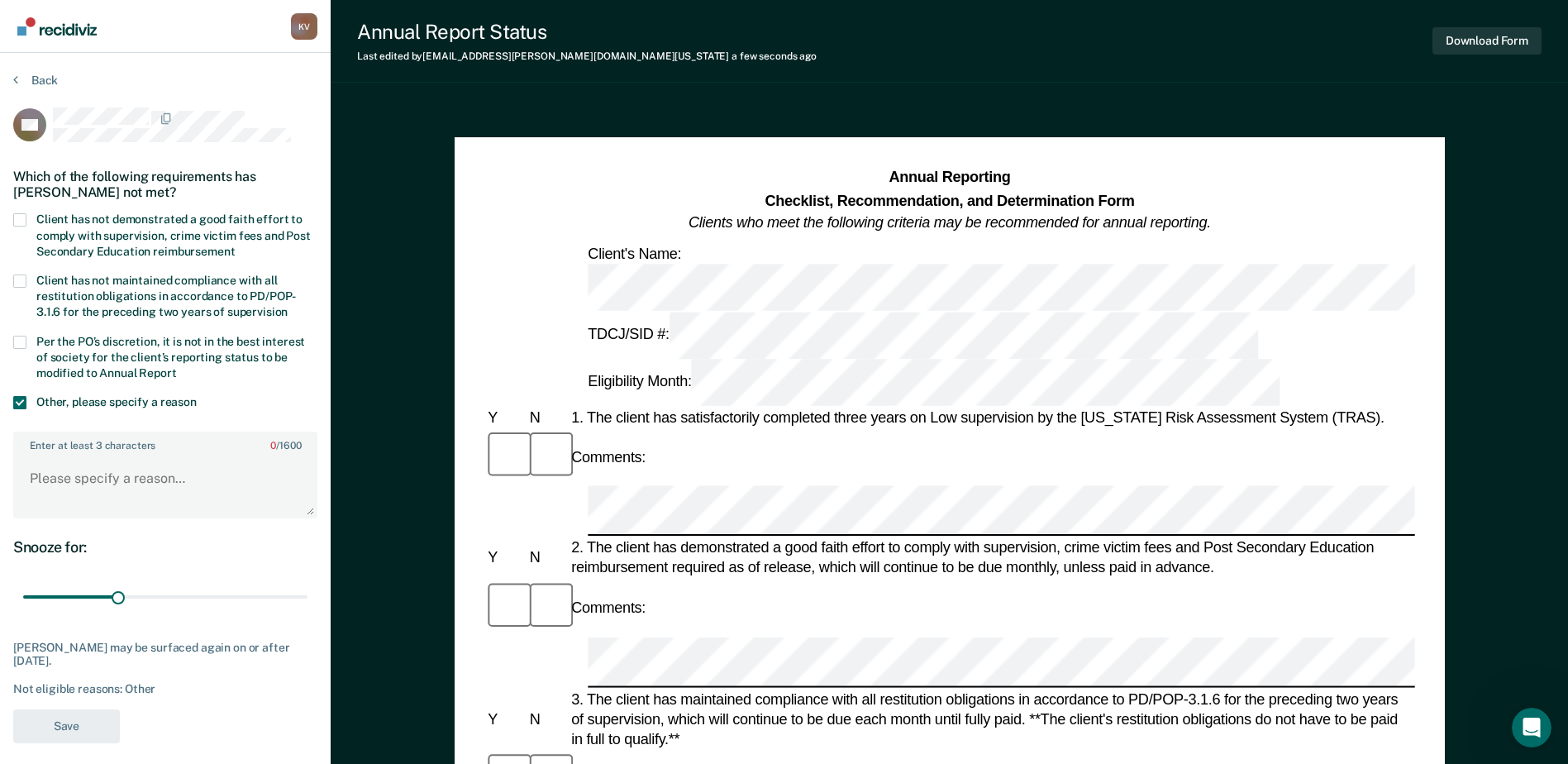
click at [1000, 173] on strong "Annual Reporting" at bounding box center [949, 178] width 122 height 17
drag, startPoint x: 1000, startPoint y: 173, endPoint x: 901, endPoint y: 185, distance: 99.7
click at [901, 185] on strong "Annual Reporting" at bounding box center [949, 178] width 122 height 17
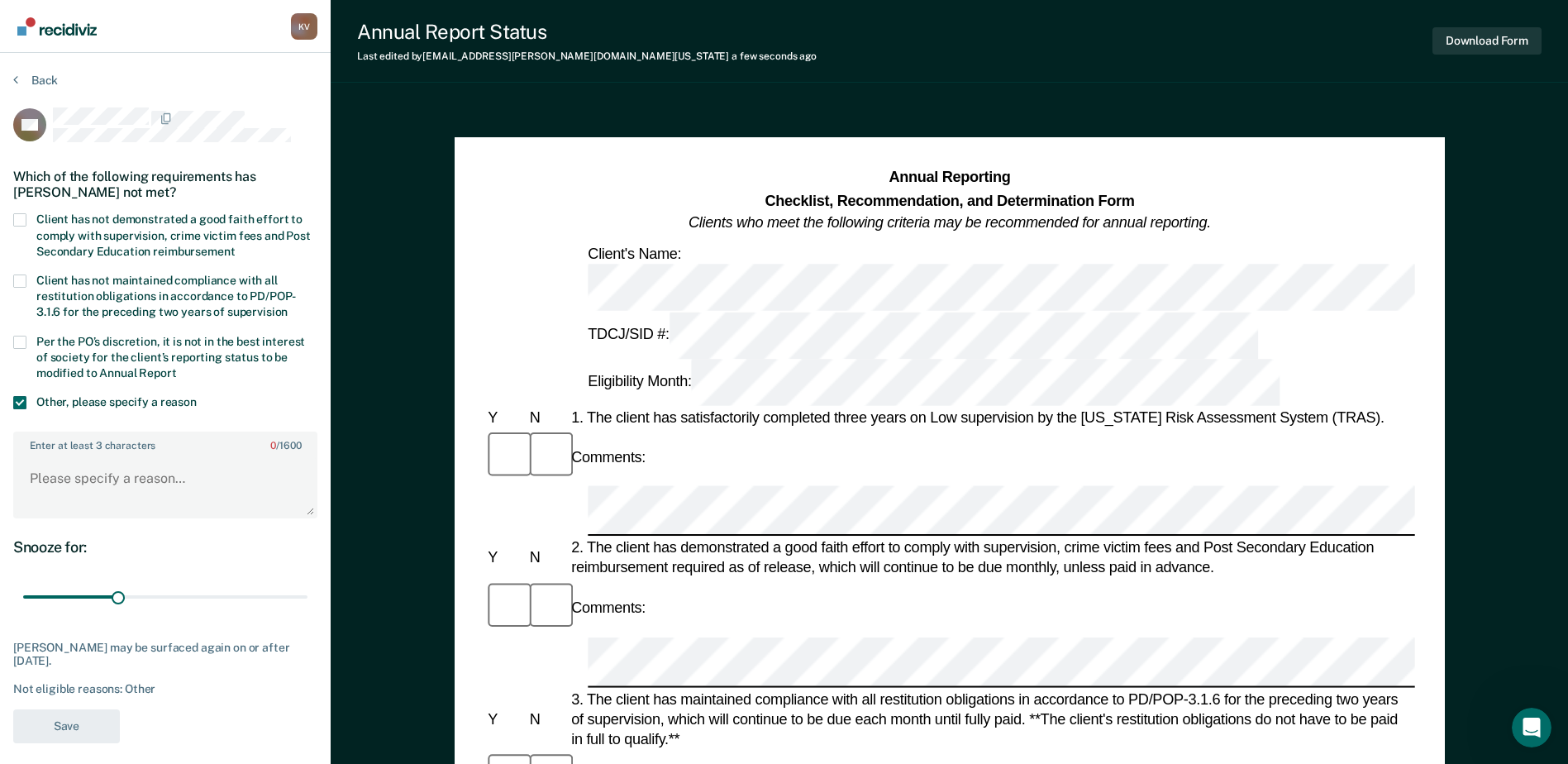
click at [778, 196] on strong "Checklist, Recommendation, and Determination Form" at bounding box center [949, 200] width 369 height 17
drag, startPoint x: 778, startPoint y: 196, endPoint x: 744, endPoint y: 181, distance: 37.2
click at [744, 181] on h1 "Annual Reporting Checklist, Recommendation, and Determination Form Clients who …" at bounding box center [949, 201] width 522 height 68
